Goal: Task Accomplishment & Management: Use online tool/utility

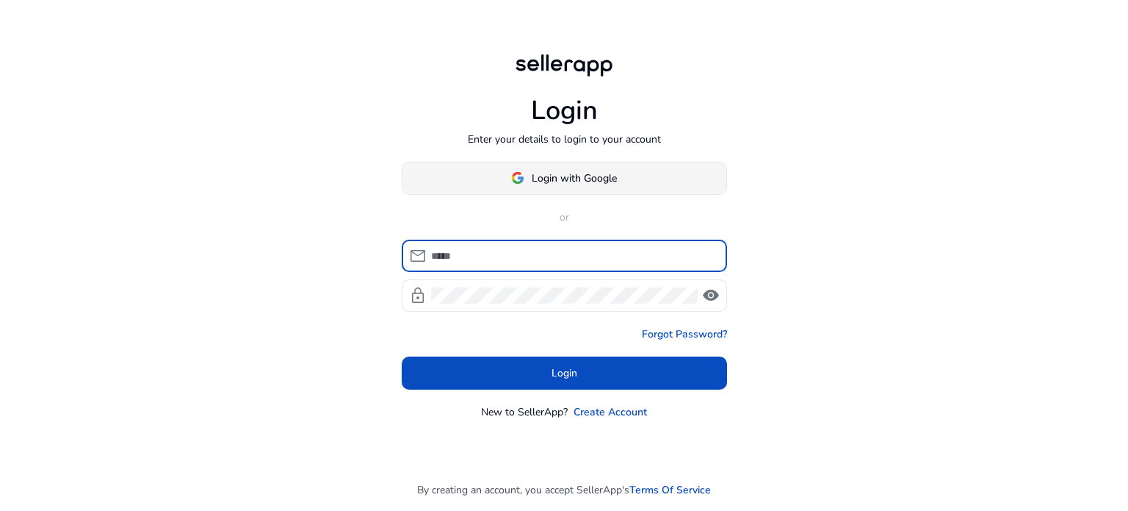
click at [588, 176] on span "Login with Google" at bounding box center [574, 177] width 85 height 15
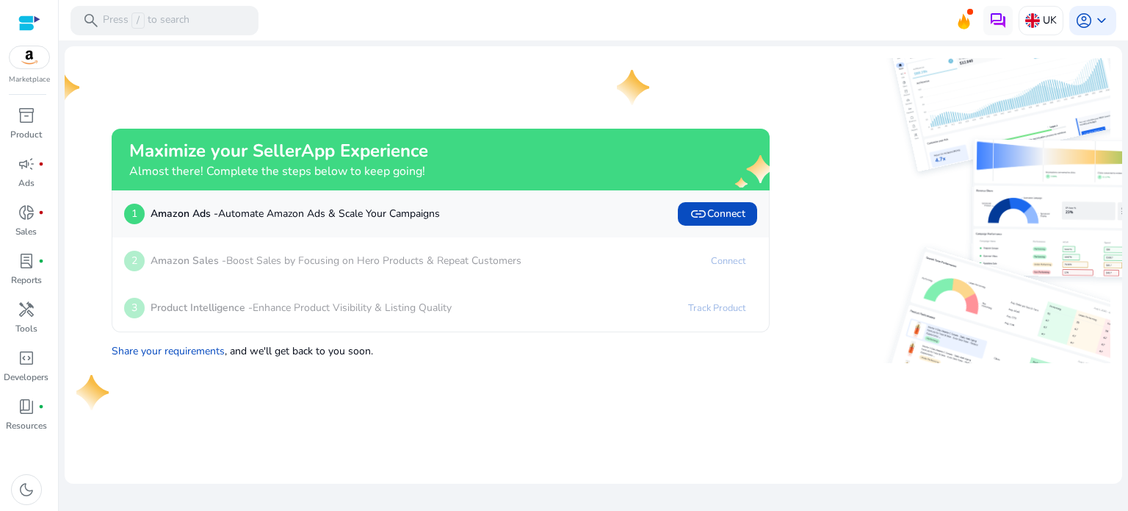
drag, startPoint x: 733, startPoint y: 259, endPoint x: 740, endPoint y: 247, distance: 14.1
click at [737, 251] on link "Connect" at bounding box center [728, 261] width 58 height 24
click at [721, 212] on span "link Connect" at bounding box center [718, 214] width 56 height 18
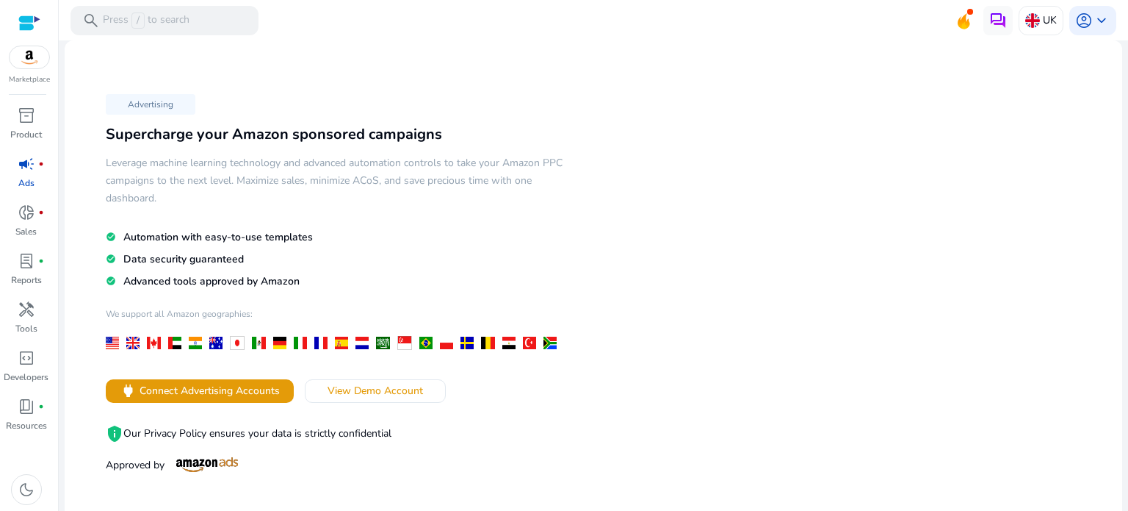
scroll to position [7, 0]
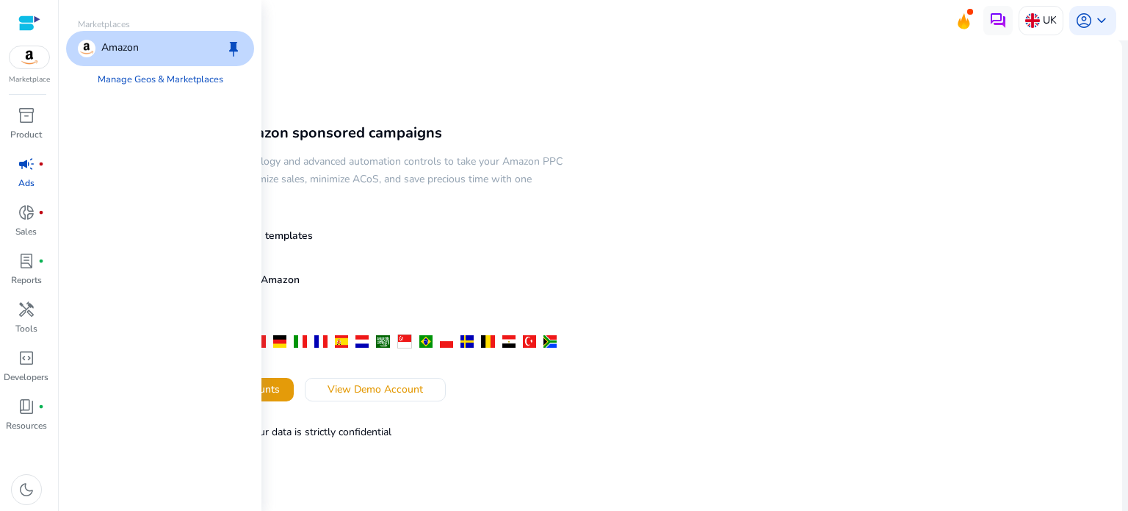
click at [30, 54] on img at bounding box center [30, 57] width 40 height 22
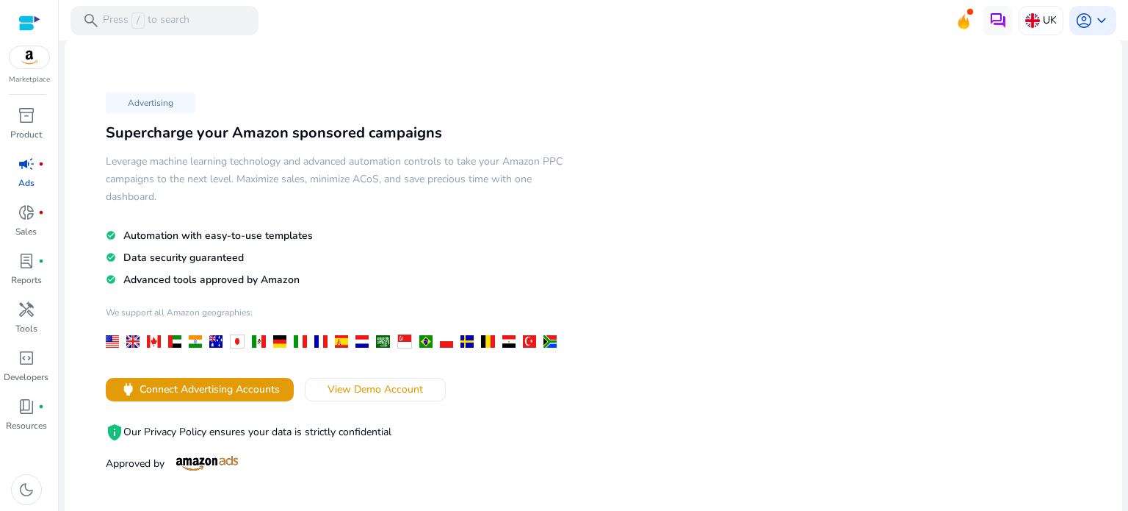
scroll to position [0, 0]
